Goal: Task Accomplishment & Management: Use online tool/utility

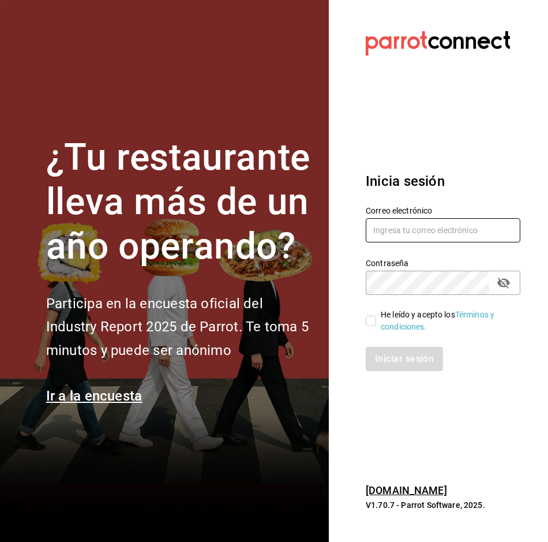
type input "alejandro.cortes@grupocosteno.com"
click at [376, 319] on label "He leído y acepto los Términos y condiciones." at bounding box center [438, 321] width 145 height 24
click at [376, 319] on input "He leído y acepto los Términos y condiciones." at bounding box center [371, 321] width 10 height 10
checkbox input "true"
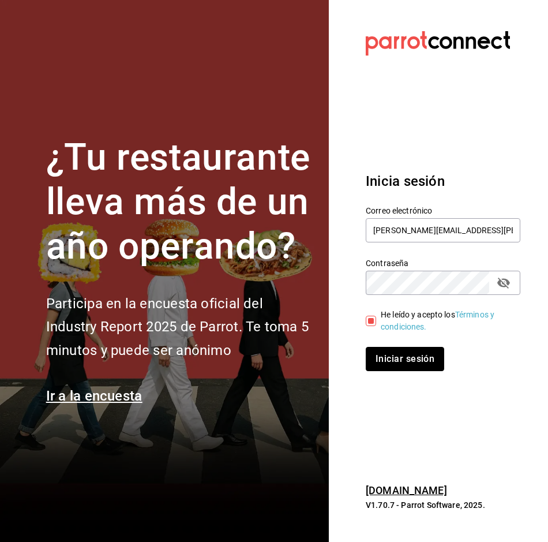
click at [380, 357] on button "Iniciar sesión" at bounding box center [405, 359] width 78 height 24
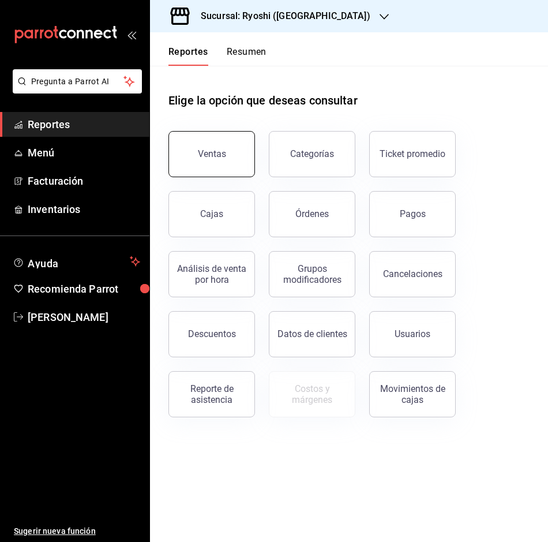
click at [202, 151] on div "Ventas" at bounding box center [212, 153] width 28 height 11
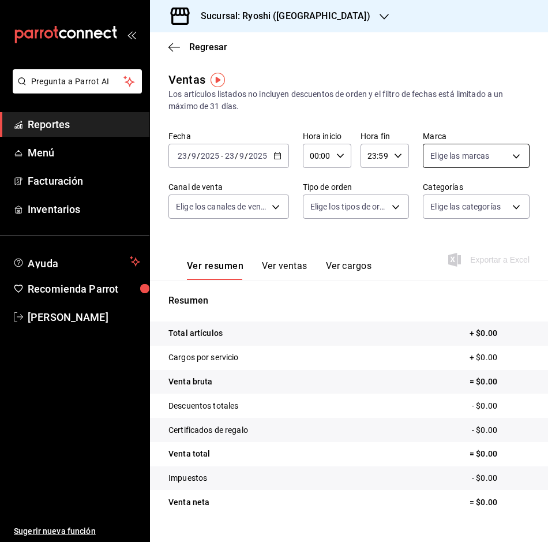
click at [508, 155] on body "Pregunta a Parrot AI Reportes Menú Facturación Inventarios Ayuda Recomienda Par…" at bounding box center [274, 271] width 548 height 542
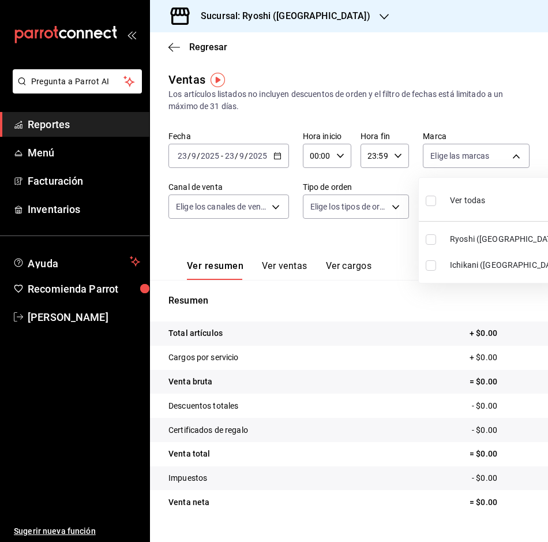
click at [429, 241] on input "checkbox" at bounding box center [431, 239] width 10 height 10
checkbox input "true"
type input "26ca50e5-a845-484f-a54e-8a4432b79f59"
click at [275, 154] on div at bounding box center [274, 271] width 548 height 542
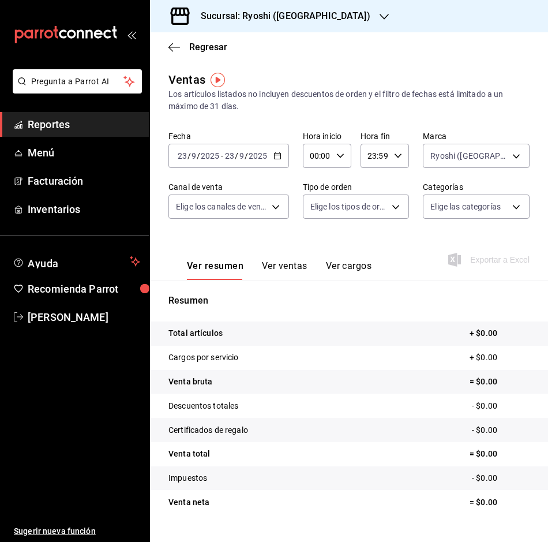
click at [275, 154] on \(Stroke\) "button" at bounding box center [277, 156] width 7 height 6
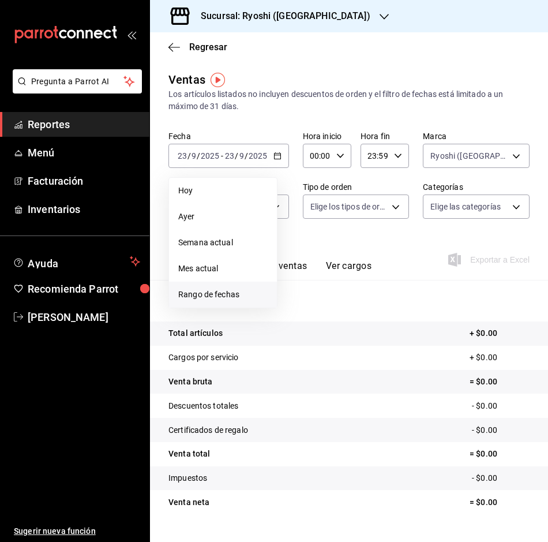
click at [238, 292] on span "Rango de fechas" at bounding box center [222, 295] width 89 height 12
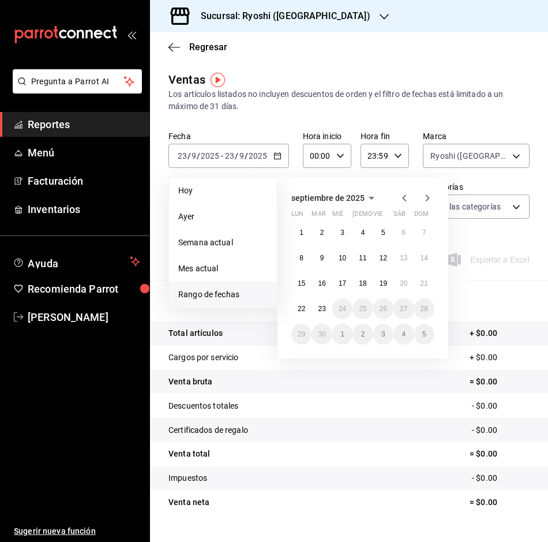
click at [380, 13] on icon "button" at bounding box center [384, 16] width 9 height 9
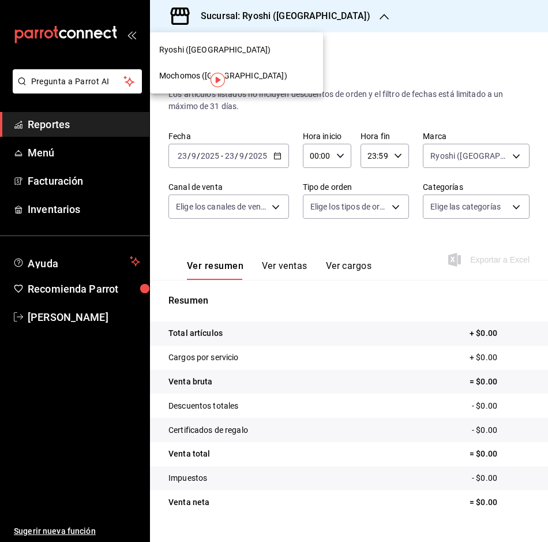
click at [181, 78] on span "Mochomos ([GEOGRAPHIC_DATA])" at bounding box center [223, 76] width 128 height 12
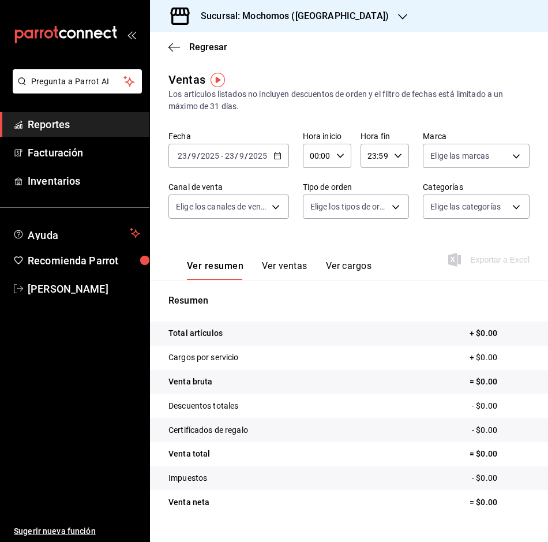
click at [277, 156] on icon "button" at bounding box center [278, 156] width 8 height 8
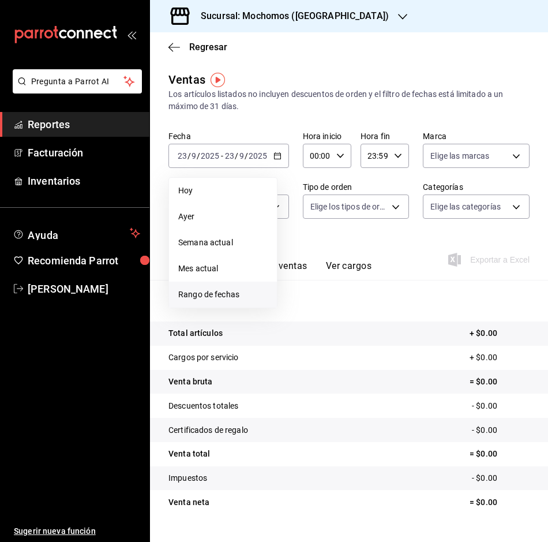
click at [235, 298] on span "Rango de fechas" at bounding box center [222, 295] width 89 height 12
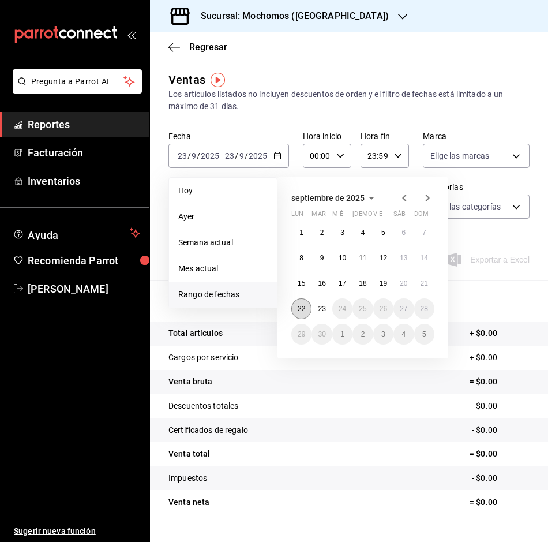
click at [301, 313] on button "22" at bounding box center [301, 308] width 20 height 21
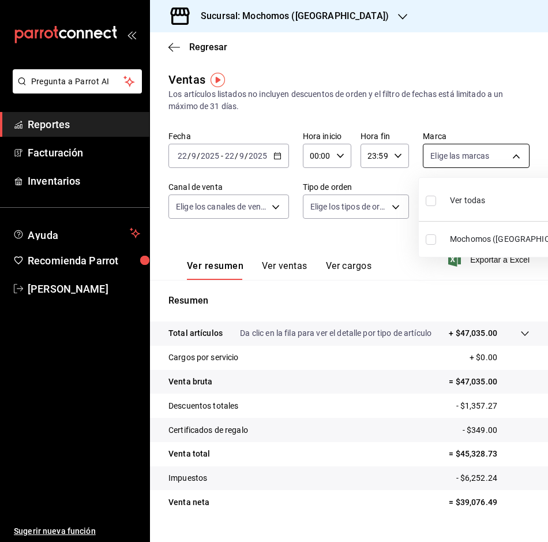
click at [509, 157] on body "Pregunta a Parrot AI Reportes Facturación Inventarios Ayuda Recomienda Parrot […" at bounding box center [274, 271] width 548 height 542
click at [448, 248] on li "Mochomos ([GEOGRAPHIC_DATA])" at bounding box center [501, 239] width 164 height 26
type input "81a909d9-58c5-46d1-b07d-4106a63ec642"
checkbox input "true"
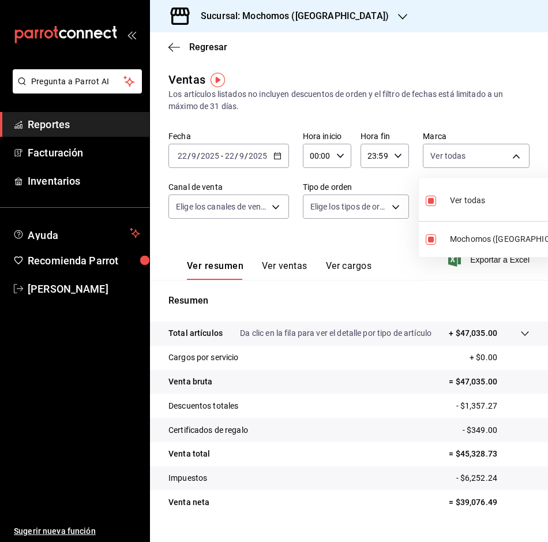
click at [357, 226] on div at bounding box center [274, 271] width 548 height 542
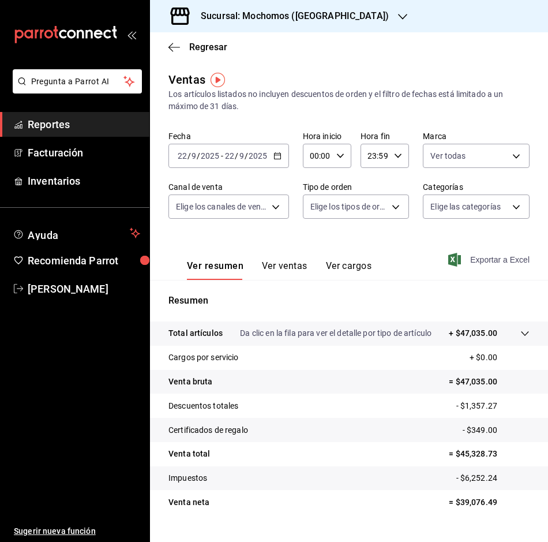
click at [493, 259] on span "Exportar a Excel" at bounding box center [490, 260] width 79 height 14
click at [493, 259] on div "Exportando a excel..." at bounding box center [482, 260] width 93 height 10
click at [181, 48] on span "Regresar" at bounding box center [198, 47] width 59 height 11
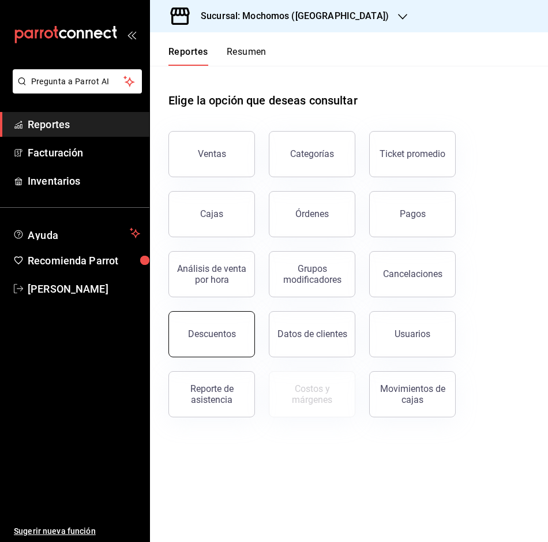
click at [190, 342] on button "Descuentos" at bounding box center [212, 334] width 87 height 46
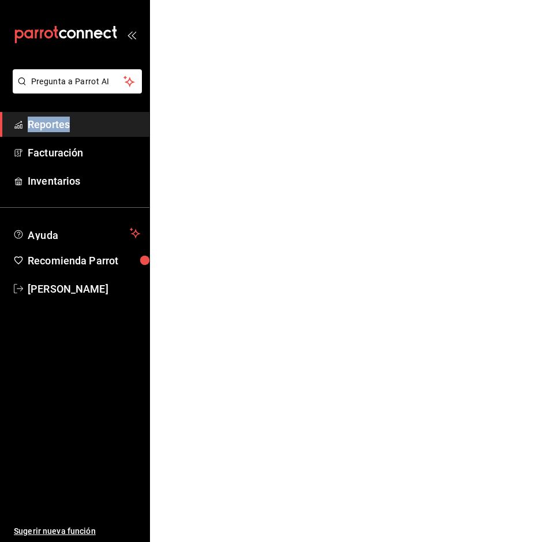
click at [192, 0] on html "Pregunta a Parrot AI Reportes Facturación Inventarios Ayuda Recomienda Parrot […" at bounding box center [274, 0] width 548 height 0
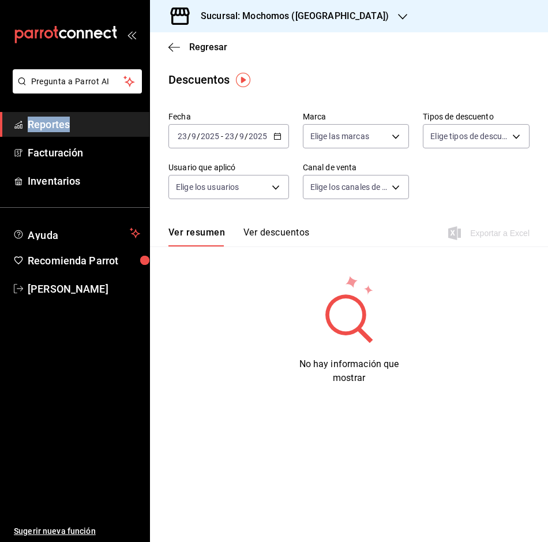
click at [278, 132] on icon "button" at bounding box center [278, 136] width 8 height 8
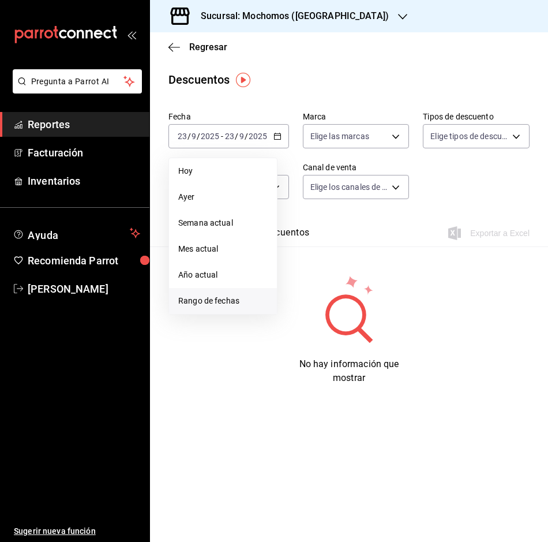
click at [218, 297] on span "Rango de fechas" at bounding box center [222, 301] width 89 height 12
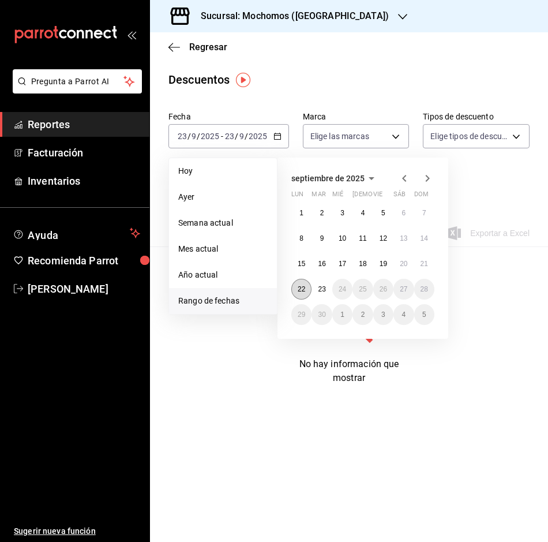
click at [309, 290] on button "22" at bounding box center [301, 289] width 20 height 21
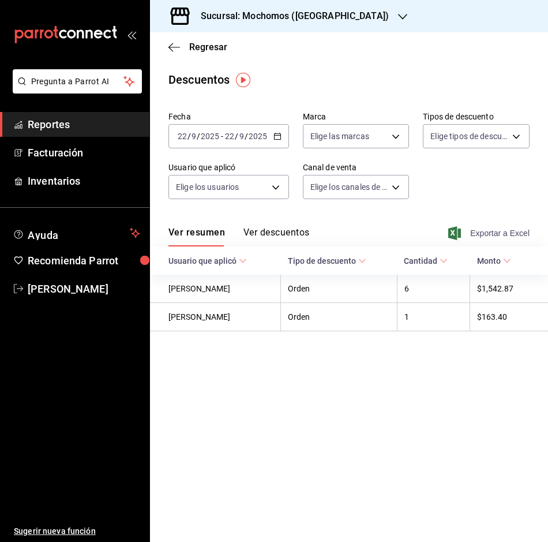
click at [496, 231] on span "Exportar a Excel" at bounding box center [490, 233] width 79 height 14
click at [230, 394] on main "Regresar Descuentos Fecha [DATE] [DATE] - [DATE] [DATE] Marca Elige las marcas …" at bounding box center [349, 287] width 398 height 510
click at [398, 16] on icon "button" at bounding box center [402, 16] width 9 height 9
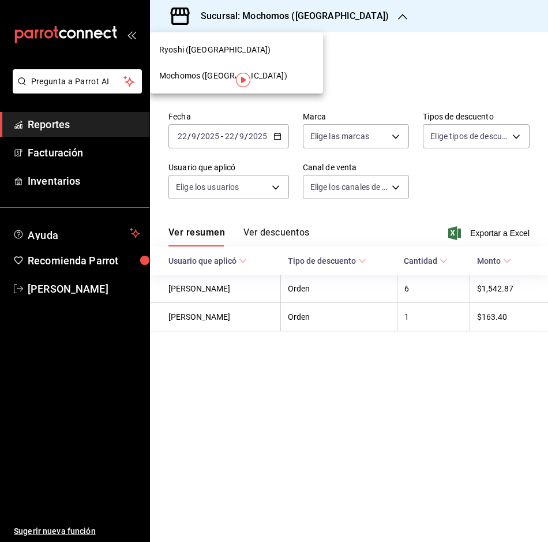
click at [219, 55] on span "Ryoshi ([GEOGRAPHIC_DATA])" at bounding box center [214, 50] width 111 height 12
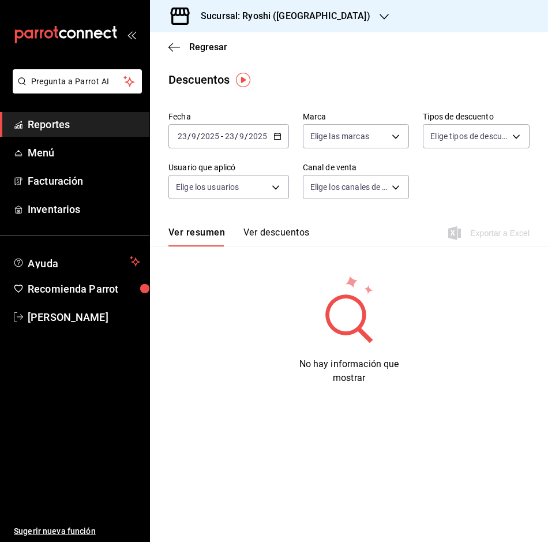
click at [279, 140] on \(Stroke\) "button" at bounding box center [277, 136] width 7 height 6
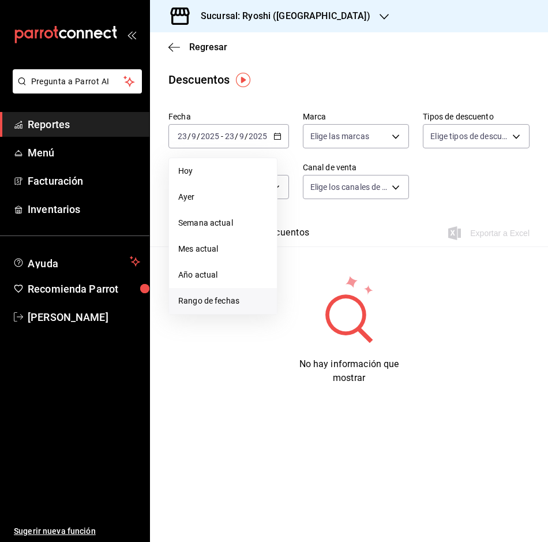
click at [237, 300] on span "Rango de fechas" at bounding box center [222, 301] width 89 height 12
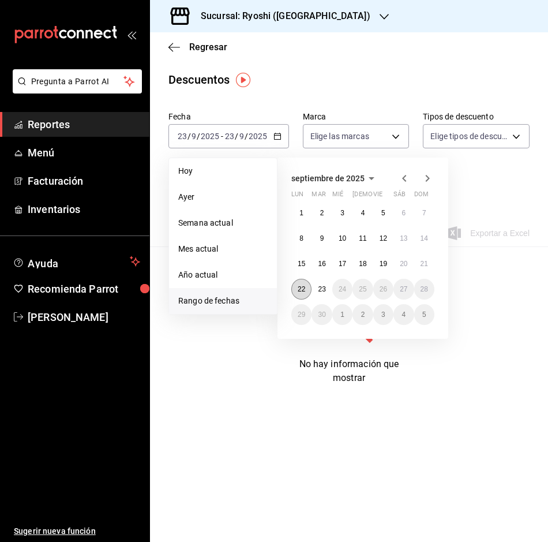
click at [305, 290] on abbr "22" at bounding box center [302, 289] width 8 height 8
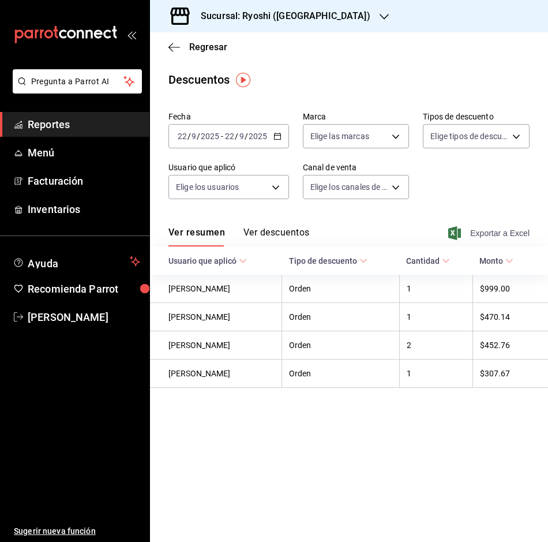
click at [497, 233] on span "Exportar a Excel" at bounding box center [490, 233] width 79 height 14
click at [500, 236] on span "Exportar a Excel" at bounding box center [490, 233] width 79 height 14
click at [495, 235] on span "Exportar a Excel" at bounding box center [490, 233] width 79 height 14
click at [175, 43] on icon "button" at bounding box center [175, 47] width 12 height 10
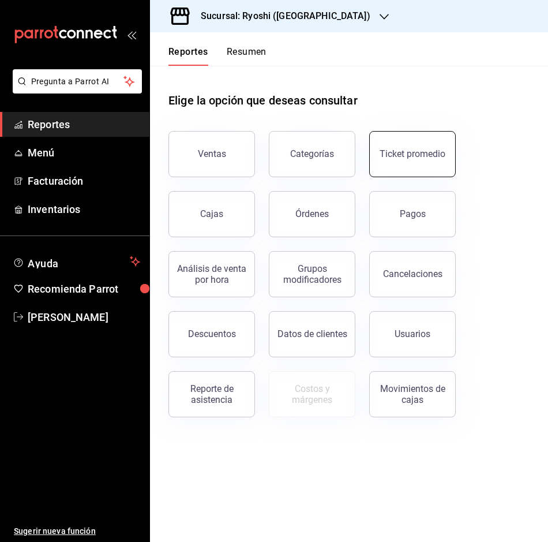
click at [392, 148] on button "Ticket promedio" at bounding box center [412, 154] width 87 height 46
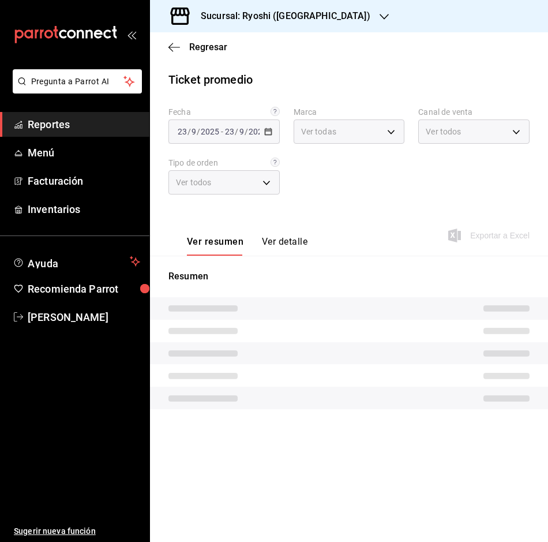
click at [392, 148] on div "Fecha [DATE] [DATE] - [DATE] [DATE] Marca Ver todas Canal de venta Ver todos Ti…" at bounding box center [349, 158] width 361 height 102
type input "26ca50e5-a845-484f-a54e-8a4432b79f59,e80bf875-3c9c-4ad9-8c6a-14c8262011fc"
type input "PARROT,UBER_EATS,RAPPI,DIDI_FOOD,ONLINE"
type input "8361b891-a2e9-4fcd-a853-f9fc8036f76a,b76ec9ad-9f52-4de9-91c0-fd75567639de,0d81c…"
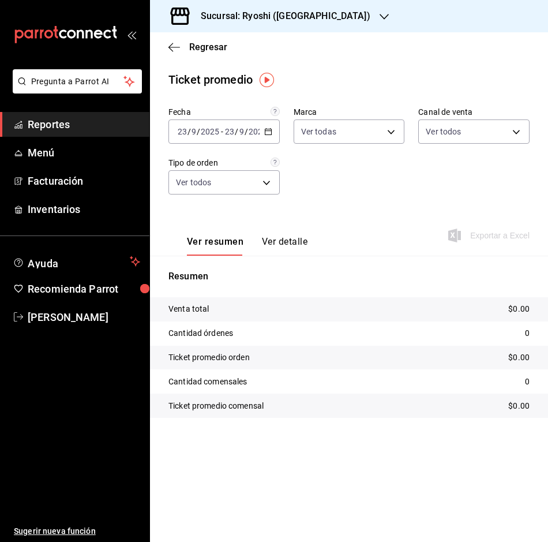
click at [271, 127] on div "[DATE] [DATE] - [DATE] [DATE]" at bounding box center [224, 131] width 111 height 24
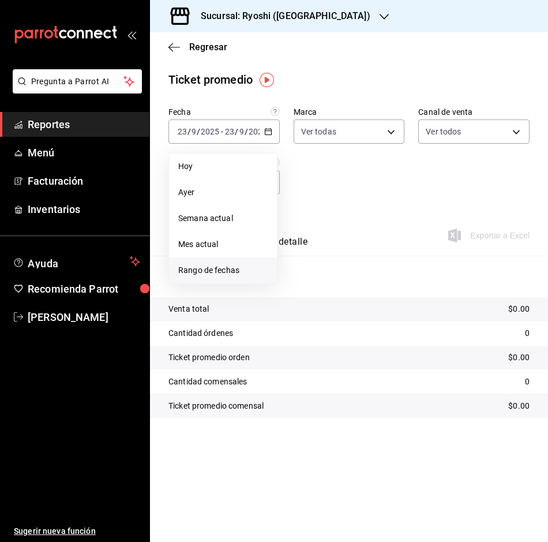
click at [229, 267] on span "Rango de fechas" at bounding box center [222, 270] width 89 height 12
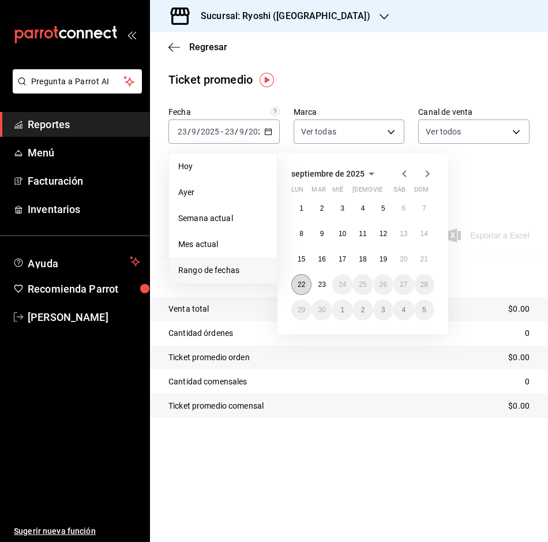
click at [305, 280] on abbr "22" at bounding box center [302, 284] width 8 height 8
click at [324, 283] on abbr "23" at bounding box center [322, 284] width 8 height 8
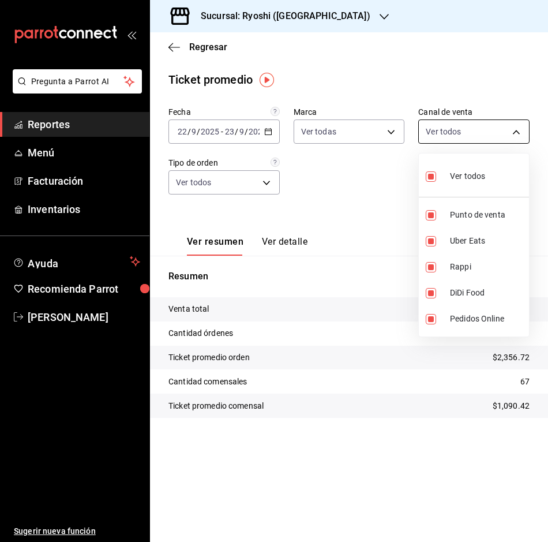
click at [514, 132] on body "Pregunta a Parrot AI Reportes Menú Facturación Inventarios Ayuda Recomienda Par…" at bounding box center [274, 271] width 548 height 542
click at [380, 134] on div at bounding box center [274, 271] width 548 height 542
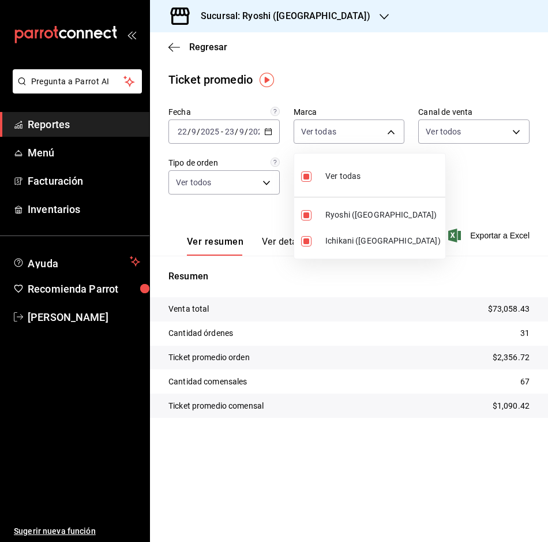
click at [380, 134] on body "Pregunta a Parrot AI Reportes Menú Facturación Inventarios Ayuda Recomienda Par…" at bounding box center [274, 271] width 548 height 542
click at [305, 214] on input "checkbox" at bounding box center [306, 215] width 10 height 10
checkbox input "false"
type input "e80bf875-3c9c-4ad9-8c6a-14c8262011fc"
checkbox input "false"
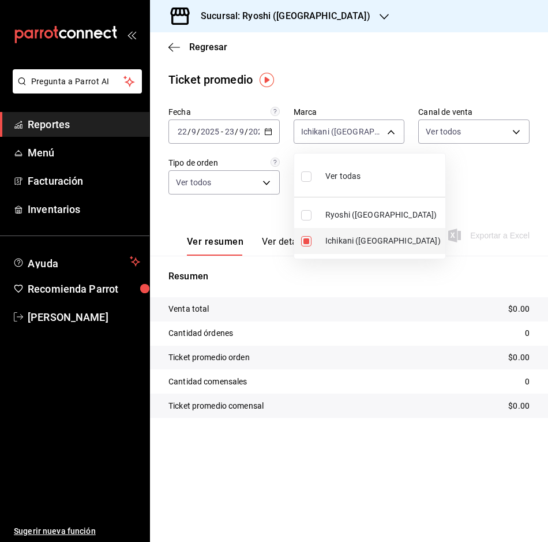
click at [305, 244] on input "checkbox" at bounding box center [306, 241] width 10 height 10
checkbox input "false"
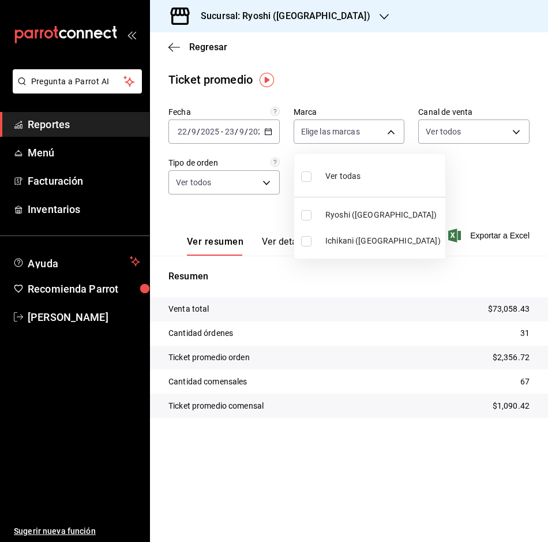
click at [305, 217] on input "checkbox" at bounding box center [306, 215] width 10 height 10
checkbox input "true"
type input "26ca50e5-a845-484f-a54e-8a4432b79f59"
click at [173, 45] on div at bounding box center [274, 271] width 548 height 542
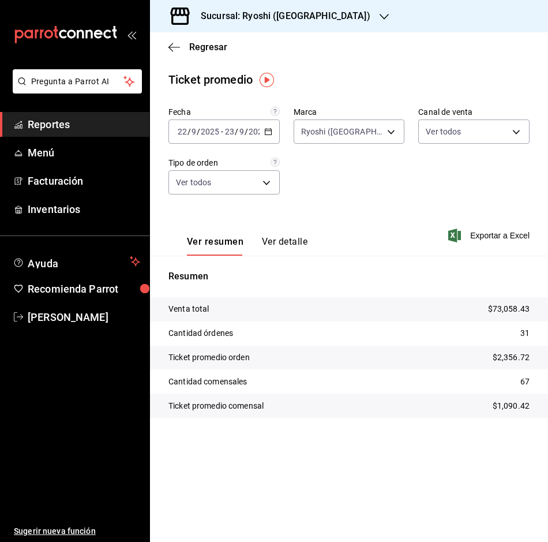
click at [173, 45] on icon "button" at bounding box center [175, 47] width 12 height 10
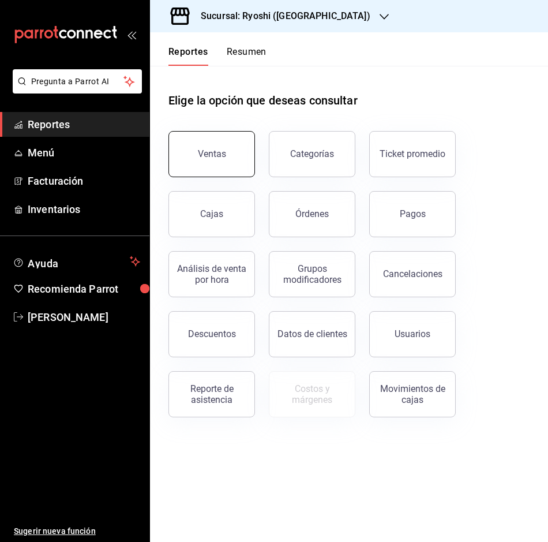
click at [217, 160] on button "Ventas" at bounding box center [212, 154] width 87 height 46
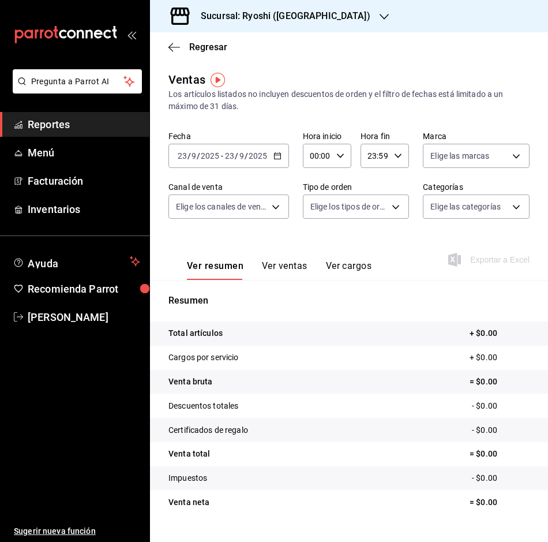
click at [279, 151] on div "[DATE] [DATE] - [DATE] [DATE]" at bounding box center [229, 156] width 121 height 24
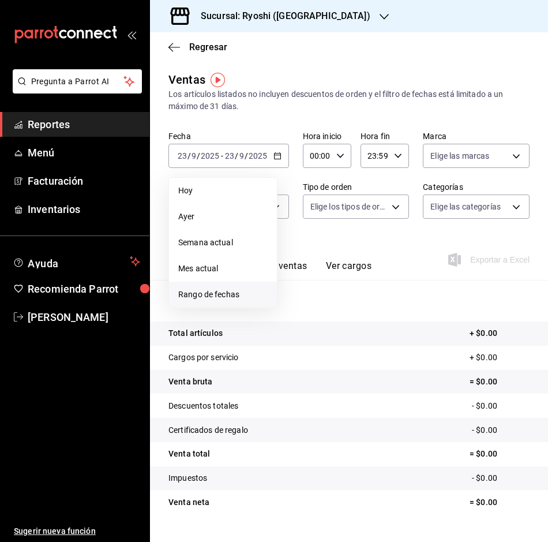
click at [235, 296] on span "Rango de fechas" at bounding box center [222, 295] width 89 height 12
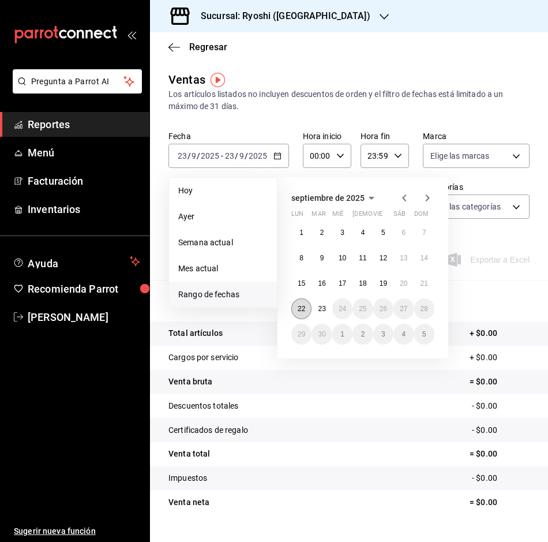
click at [303, 304] on button "22" at bounding box center [301, 308] width 20 height 21
click at [317, 305] on button "23" at bounding box center [322, 308] width 20 height 21
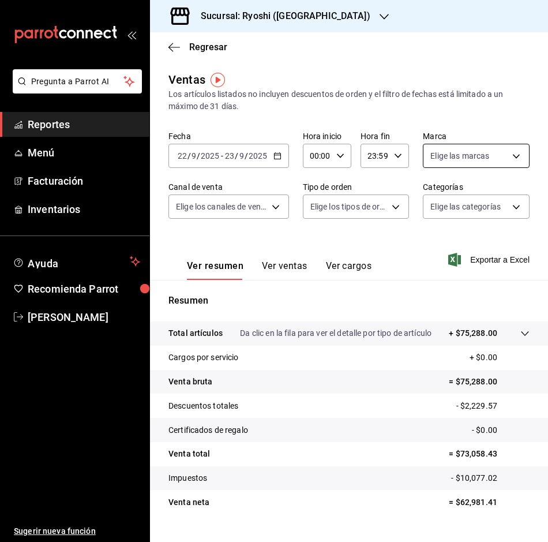
click at [514, 156] on body "Pregunta a Parrot AI Reportes Menú Facturación Inventarios Ayuda Recomienda Par…" at bounding box center [274, 271] width 548 height 542
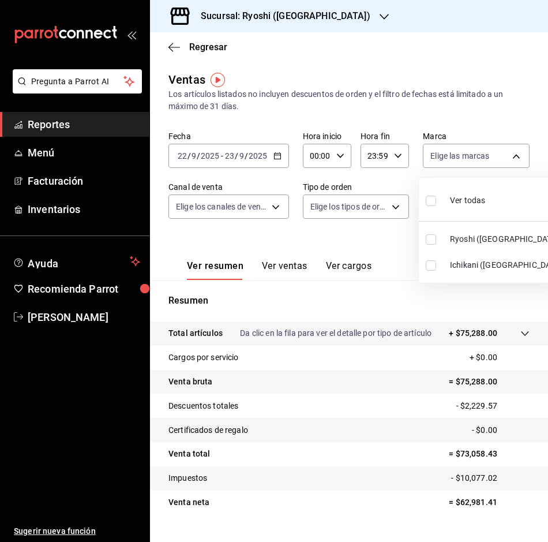
click at [429, 244] on input "checkbox" at bounding box center [431, 239] width 10 height 10
checkbox input "true"
type input "26ca50e5-a845-484f-a54e-8a4432b79f59"
click at [323, 240] on div at bounding box center [274, 271] width 548 height 542
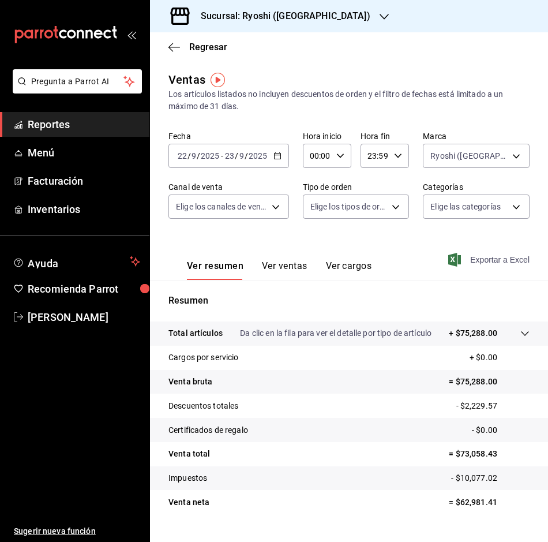
click at [488, 254] on span "Exportar a Excel" at bounding box center [490, 260] width 79 height 14
